Goal: Find specific page/section: Find specific page/section

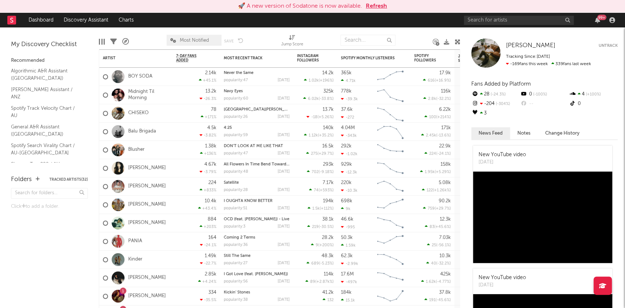
drag, startPoint x: 264, startPoint y: 31, endPoint x: 199, endPoint y: 31, distance: 64.5
click at [199, 31] on div "Edit Columns Filters A&R Pipeline Most Notified Save Save as Jump Score" at bounding box center [280, 38] width 362 height 22
drag, startPoint x: 80, startPoint y: 31, endPoint x: 70, endPoint y: 31, distance: 9.5
click at [70, 31] on div "My Discovery Checklist Recommended Algorithmic A&R Assistant ([GEOGRAPHIC_DATA]…" at bounding box center [49, 97] width 99 height 141
click at [20, 30] on div "My Discovery Checklist Recommended Algorithmic A&R Assistant ([GEOGRAPHIC_DATA]…" at bounding box center [49, 97] width 99 height 141
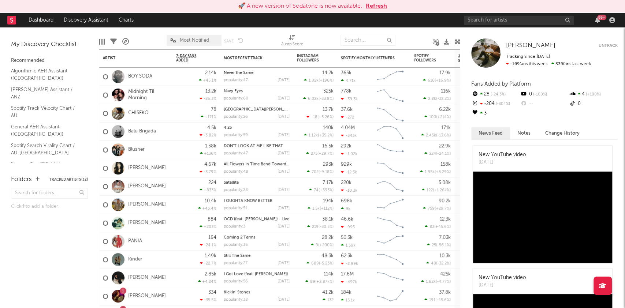
drag, startPoint x: 9, startPoint y: 31, endPoint x: 5, endPoint y: 44, distance: 13.3
click at [5, 44] on div "My Discovery Checklist Recommended Algorithmic A&R Assistant ([GEOGRAPHIC_DATA]…" at bounding box center [49, 97] width 99 height 141
drag, startPoint x: 7, startPoint y: 42, endPoint x: 21, endPoint y: 28, distance: 20.2
click at [21, 28] on div "My Discovery Checklist Recommended Algorithmic A&R Assistant ([GEOGRAPHIC_DATA]…" at bounding box center [49, 97] width 99 height 141
click at [24, 40] on div "My Discovery Checklist Recommended Algorithmic A&R Assistant ([GEOGRAPHIC_DATA]…" at bounding box center [49, 100] width 77 height 124
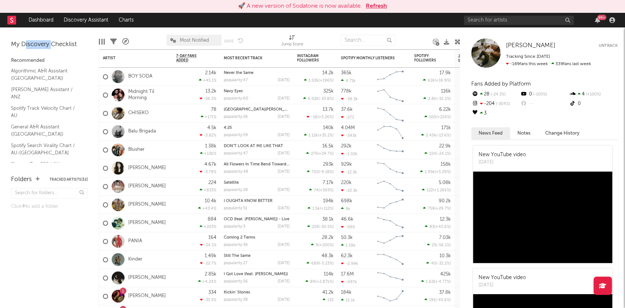
drag, startPoint x: 23, startPoint y: 37, endPoint x: 50, endPoint y: 44, distance: 27.3
click at [50, 44] on div "My Discovery Checklist Recommended Algorithmic A&R Assistant ([GEOGRAPHIC_DATA]…" at bounding box center [49, 97] width 99 height 141
click at [50, 44] on div "My Discovery Checklist" at bounding box center [49, 44] width 77 height 9
drag, startPoint x: 40, startPoint y: 32, endPoint x: 41, endPoint y: 37, distance: 5.5
click at [41, 37] on div "My Discovery Checklist Recommended Algorithmic A&R Assistant ([GEOGRAPHIC_DATA]…" at bounding box center [49, 97] width 99 height 141
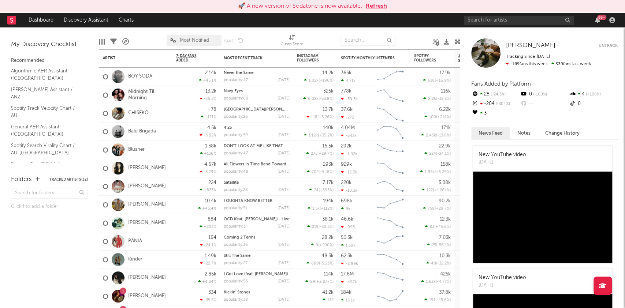
click at [144, 36] on div at bounding box center [147, 40] width 27 height 18
click at [147, 34] on div at bounding box center [147, 40] width 27 height 18
click at [445, 10] on div "🚀 A new version of Sodatone is now available. Refresh" at bounding box center [313, 6] width 618 height 9
click at [236, 23] on nav "Dashboard Discovery Assistant Charts 99 +" at bounding box center [312, 20] width 625 height 15
click at [289, 16] on nav "Dashboard Discovery Assistant Charts 99 +" at bounding box center [312, 20] width 625 height 15
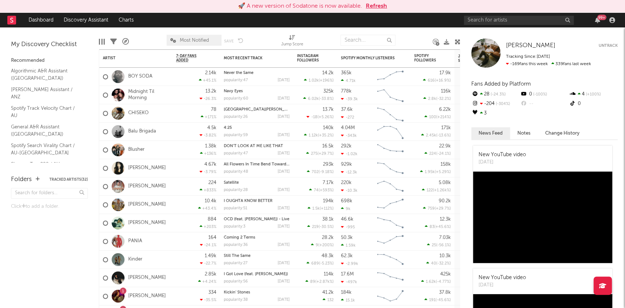
drag, startPoint x: 286, startPoint y: 16, endPoint x: 295, endPoint y: 26, distance: 13.5
click at [295, 26] on nav "Dashboard Discovery Assistant Charts 99 +" at bounding box center [312, 20] width 625 height 15
click at [288, 17] on nav "Dashboard Discovery Assistant Charts 99 +" at bounding box center [312, 20] width 625 height 15
drag, startPoint x: 288, startPoint y: 16, endPoint x: 255, endPoint y: 18, distance: 33.4
click at [255, 18] on nav "Dashboard Discovery Assistant Charts 99 +" at bounding box center [312, 20] width 625 height 15
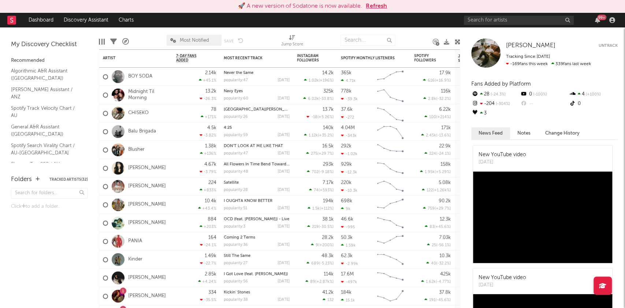
click at [288, 16] on nav "Dashboard Discovery Assistant Charts 99 +" at bounding box center [312, 20] width 625 height 15
click at [288, 19] on nav "Dashboard Discovery Assistant Charts 99 +" at bounding box center [312, 20] width 625 height 15
click at [286, 16] on nav "Dashboard Discovery Assistant Charts 99 +" at bounding box center [312, 20] width 625 height 15
click at [290, 15] on nav "Dashboard Discovery Assistant Charts 99 +" at bounding box center [312, 20] width 625 height 15
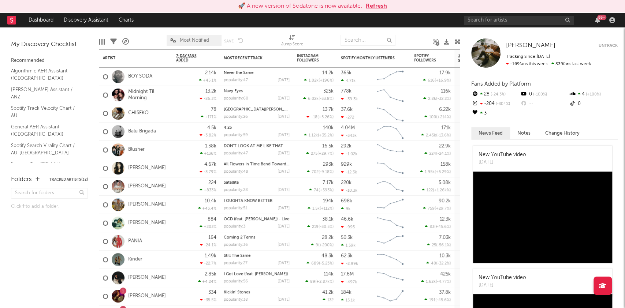
click at [287, 15] on nav "Dashboard Discovery Assistant Charts 99 +" at bounding box center [312, 20] width 625 height 15
click at [288, 17] on nav "Dashboard Discovery Assistant Charts 99 +" at bounding box center [312, 20] width 625 height 15
click at [292, 16] on nav "Dashboard Discovery Assistant Charts 99 +" at bounding box center [312, 20] width 625 height 15
click at [294, 17] on nav "Dashboard Discovery Assistant Charts 99 +" at bounding box center [312, 20] width 625 height 15
click at [288, 15] on nav "Dashboard Discovery Assistant Charts 99 +" at bounding box center [312, 20] width 625 height 15
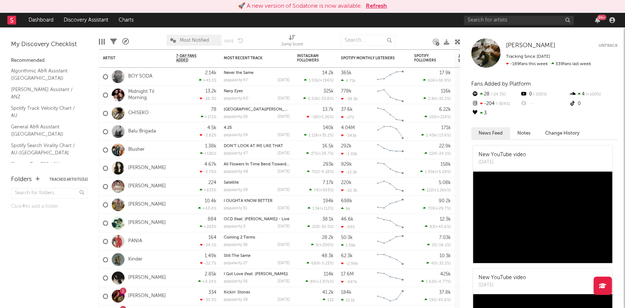
click at [288, 15] on nav "Dashboard Discovery Assistant Charts 99 +" at bounding box center [312, 20] width 625 height 15
